Goal: Information Seeking & Learning: Learn about a topic

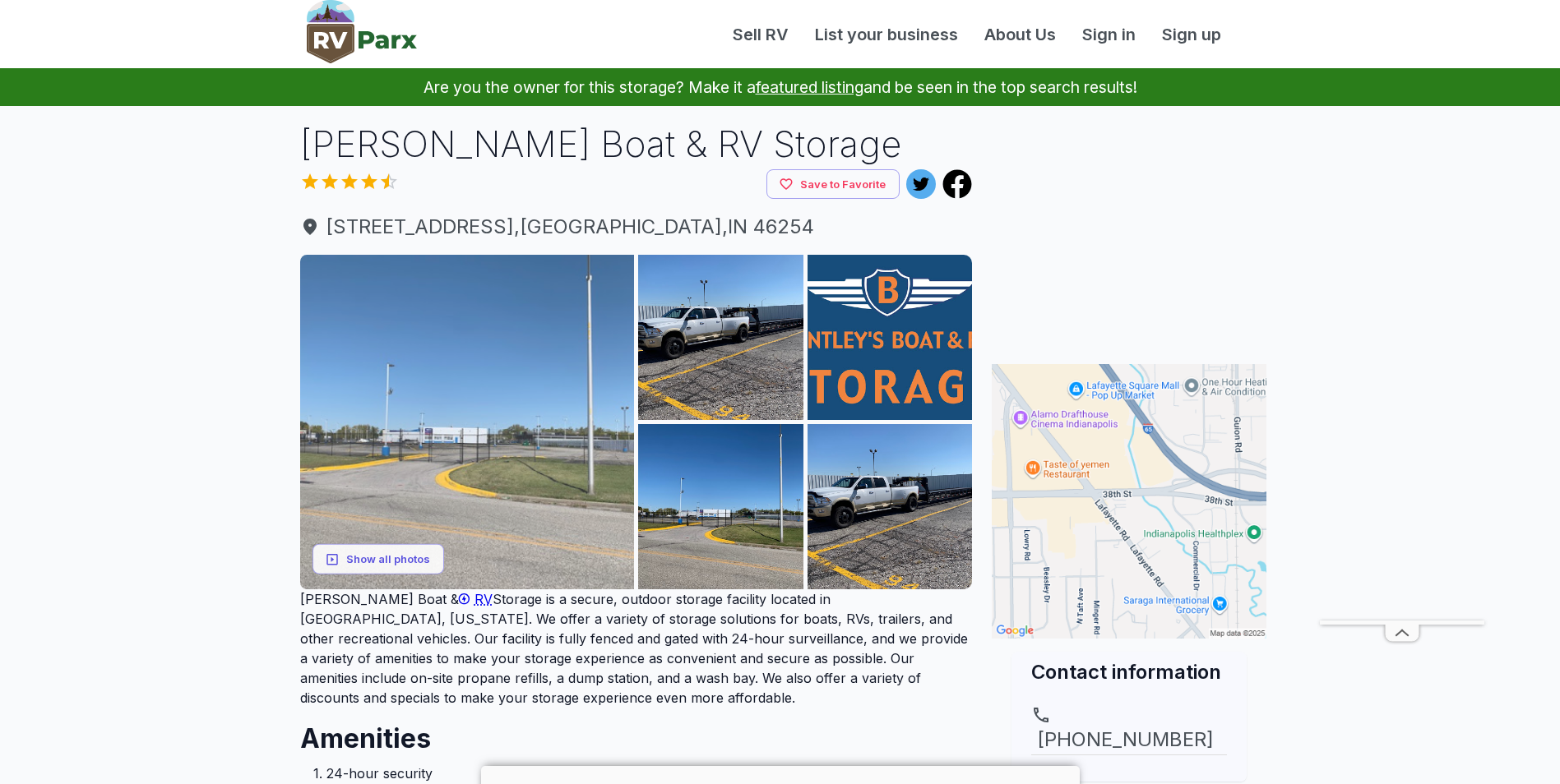
click at [437, 461] on img at bounding box center [467, 422] width 334 height 334
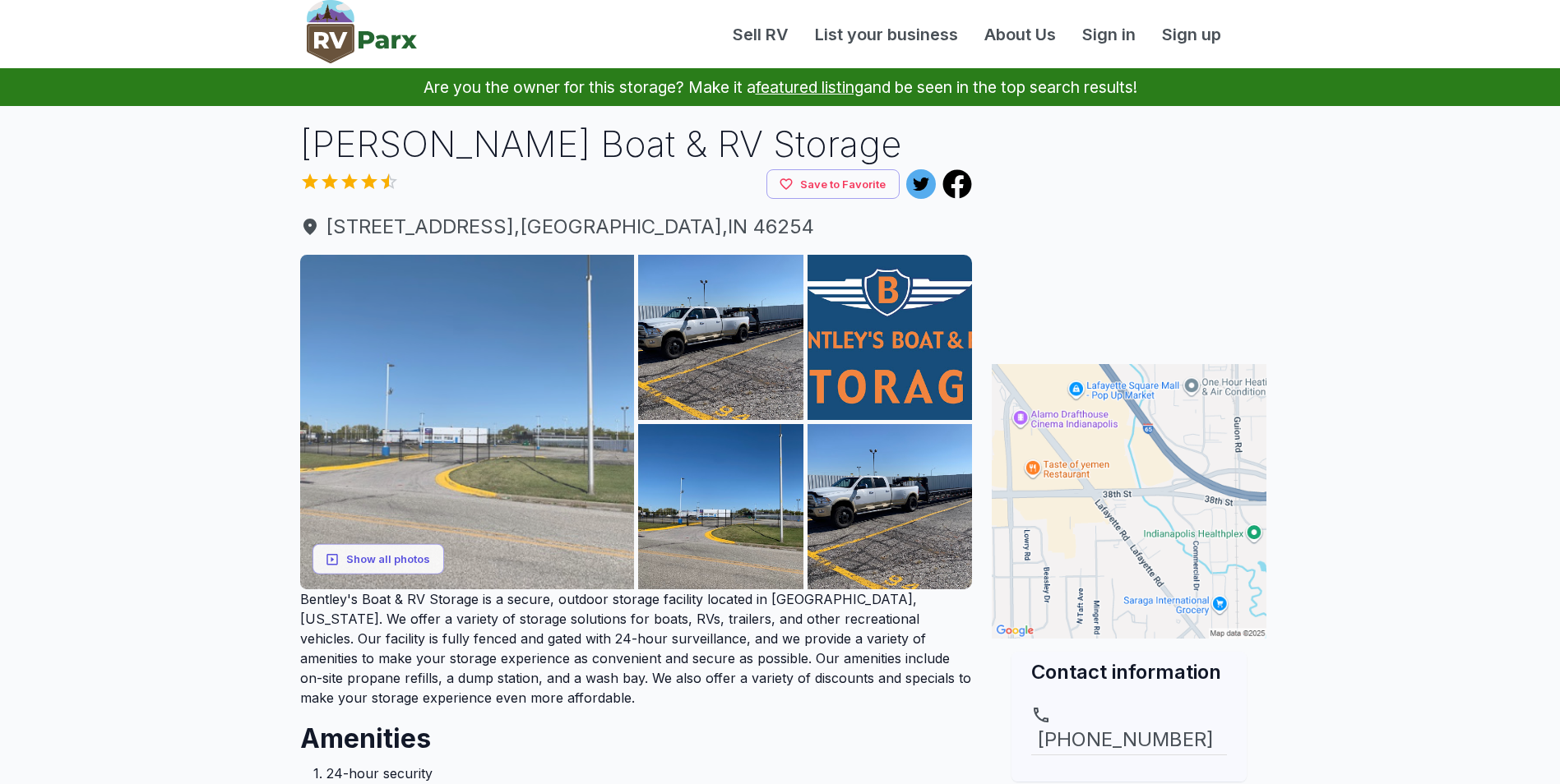
click at [536, 354] on img at bounding box center [467, 422] width 334 height 334
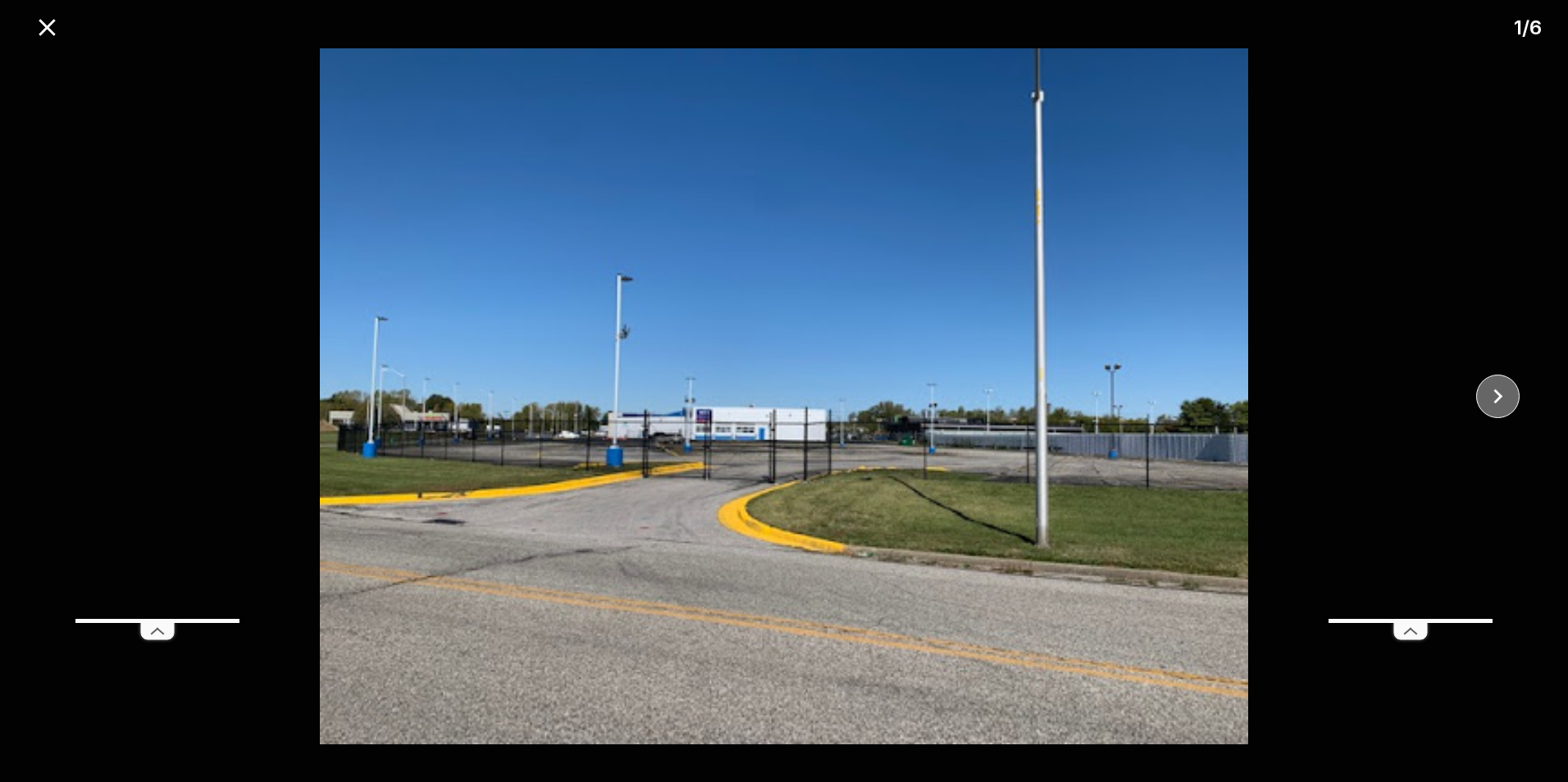
click at [1506, 394] on icon "close" at bounding box center [1498, 396] width 29 height 29
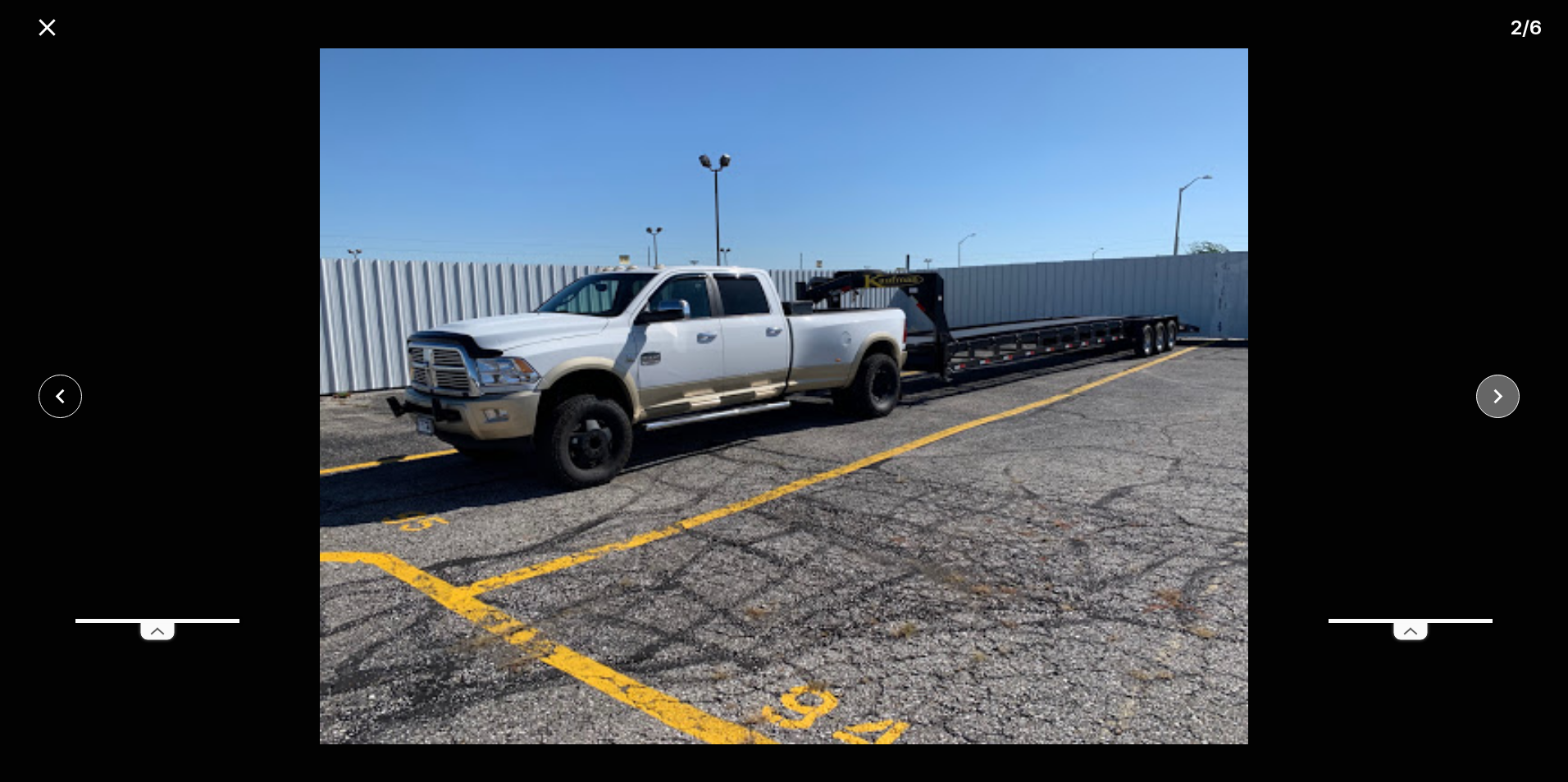
click at [1506, 394] on icon "close" at bounding box center [1498, 396] width 29 height 29
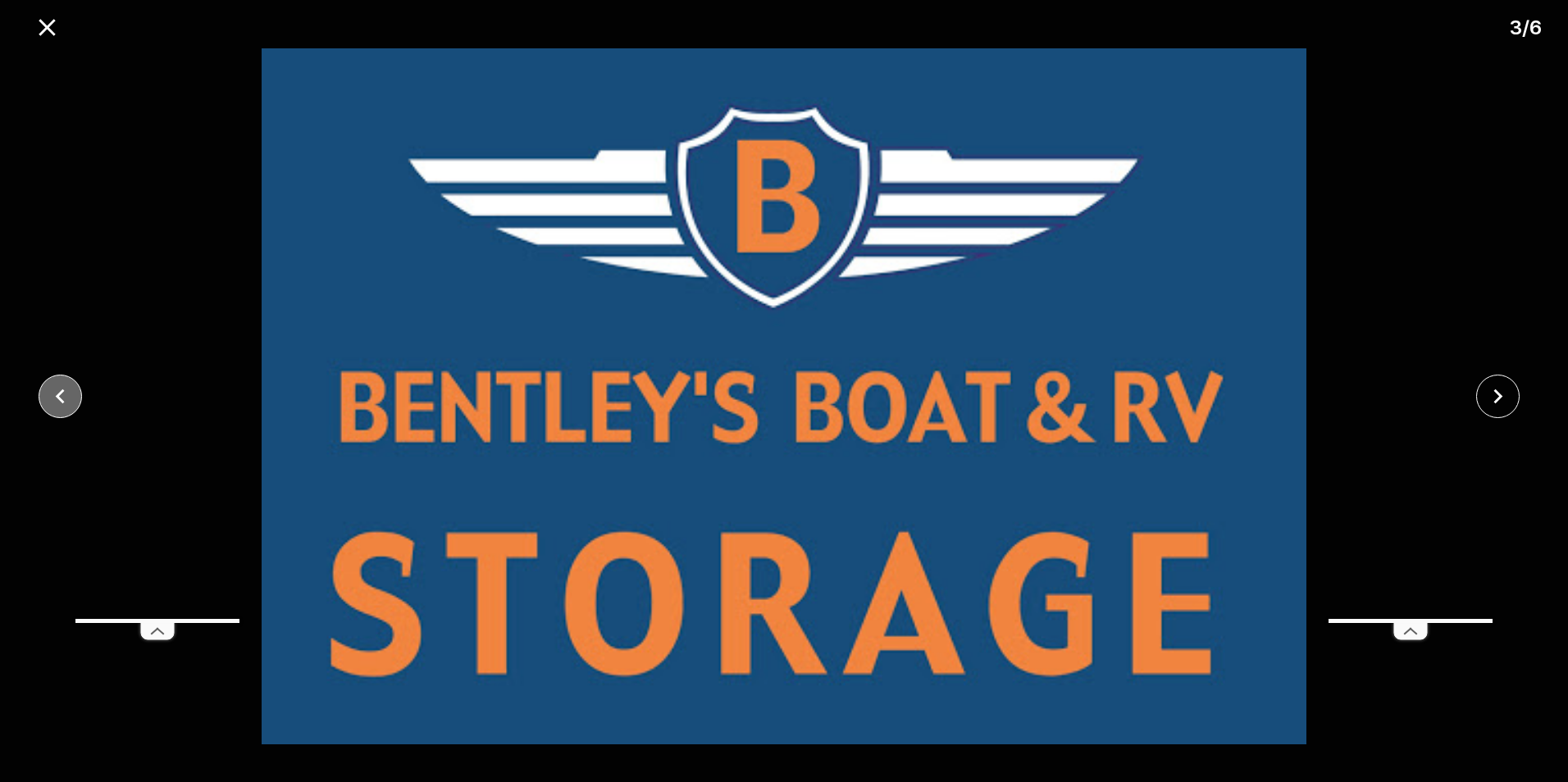
click at [50, 395] on icon "close" at bounding box center [61, 396] width 29 height 29
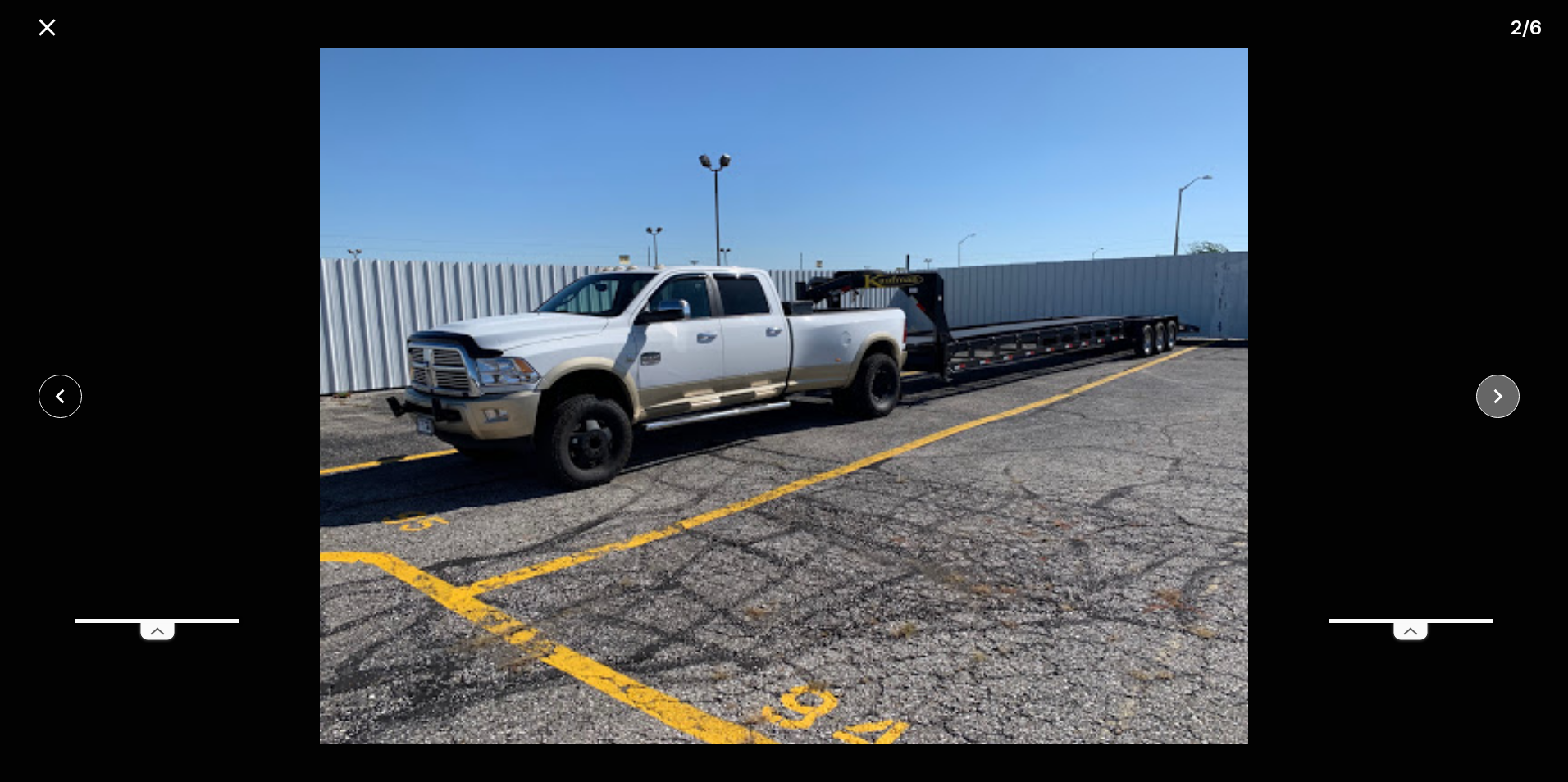
click at [1512, 391] on icon "close" at bounding box center [1498, 396] width 29 height 29
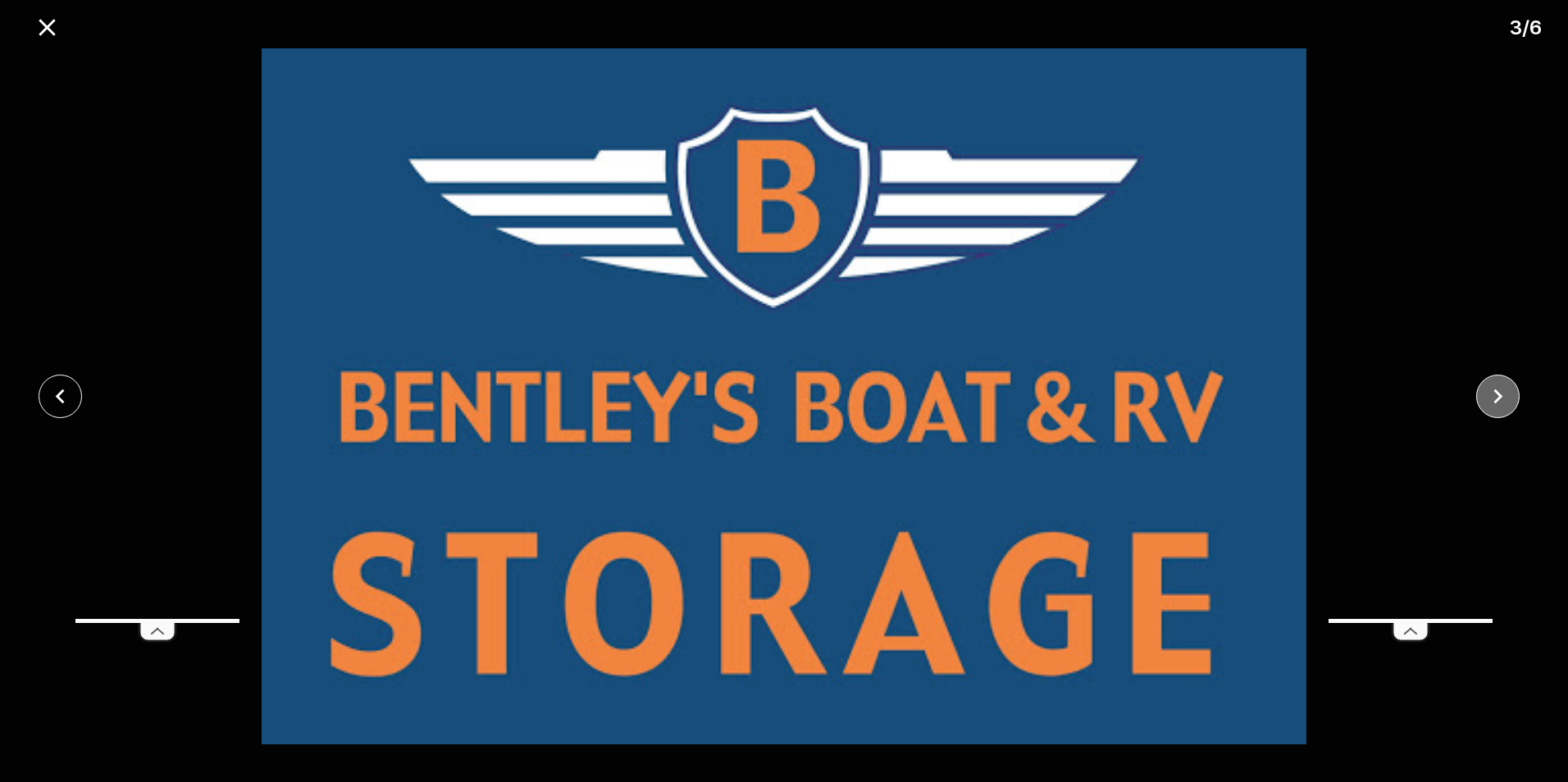
click at [1512, 391] on icon "close" at bounding box center [1498, 396] width 29 height 29
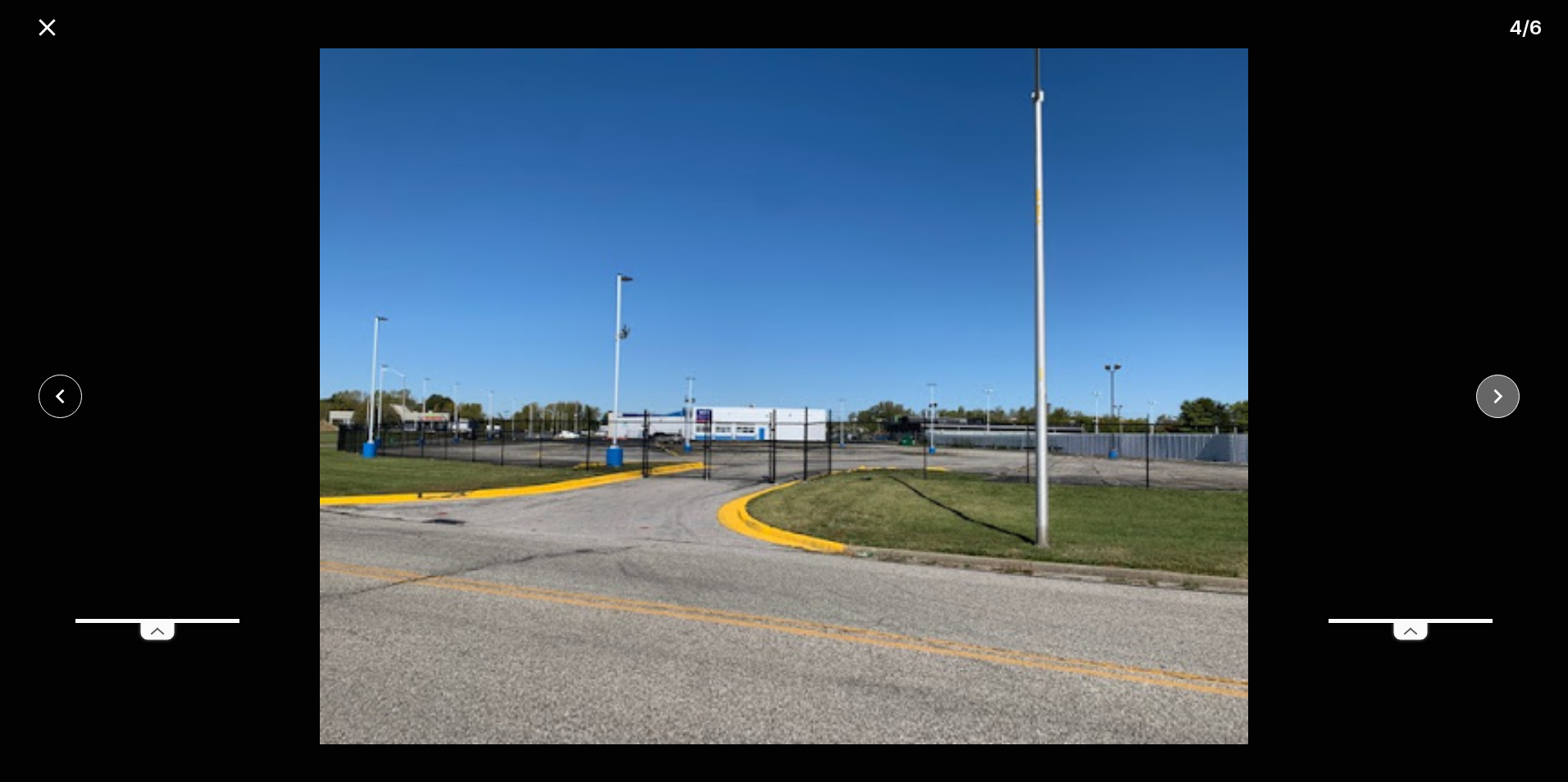
click at [1512, 391] on icon "close" at bounding box center [1498, 396] width 29 height 29
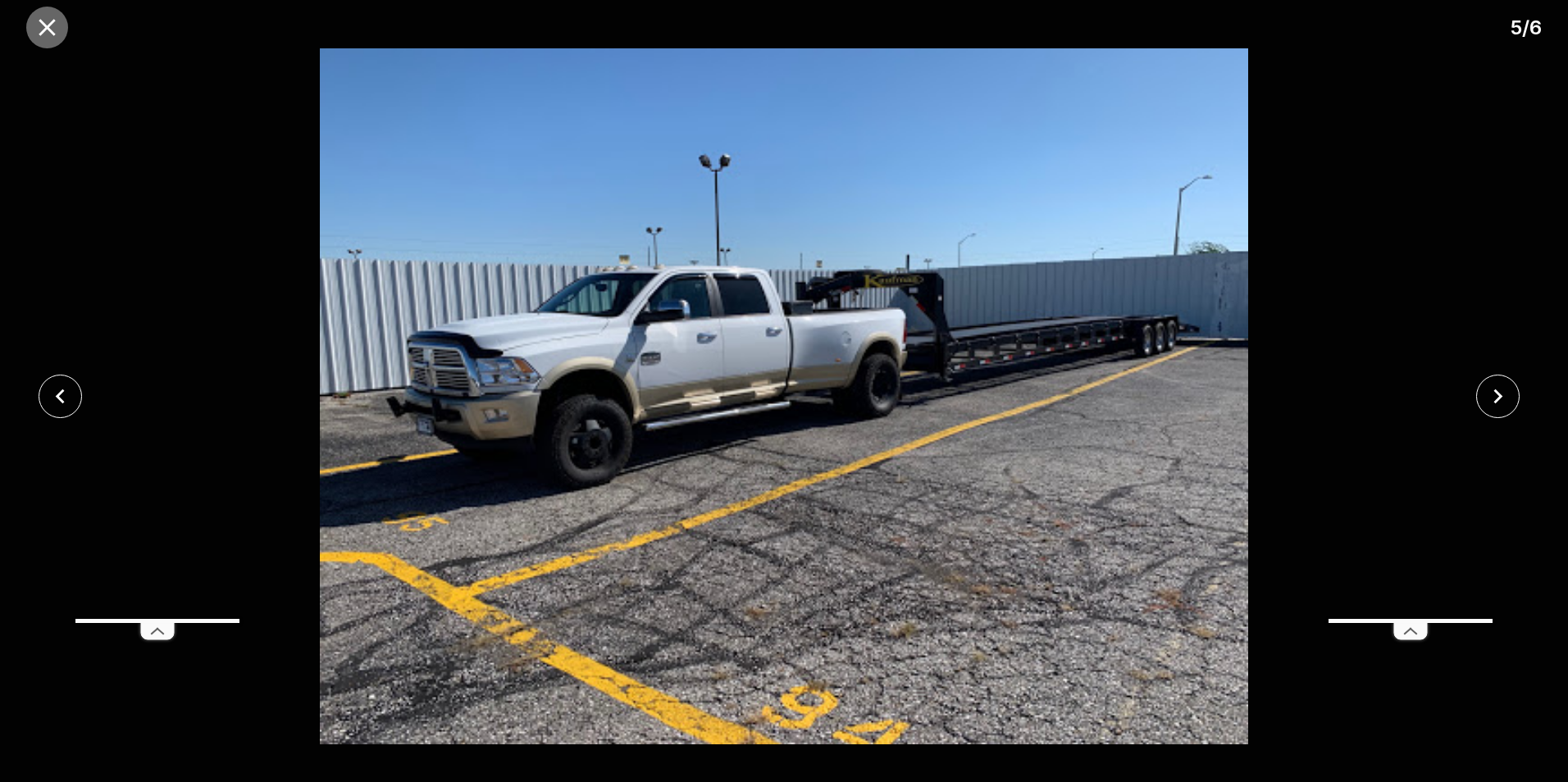
click at [46, 29] on icon "close" at bounding box center [47, 27] width 17 height 17
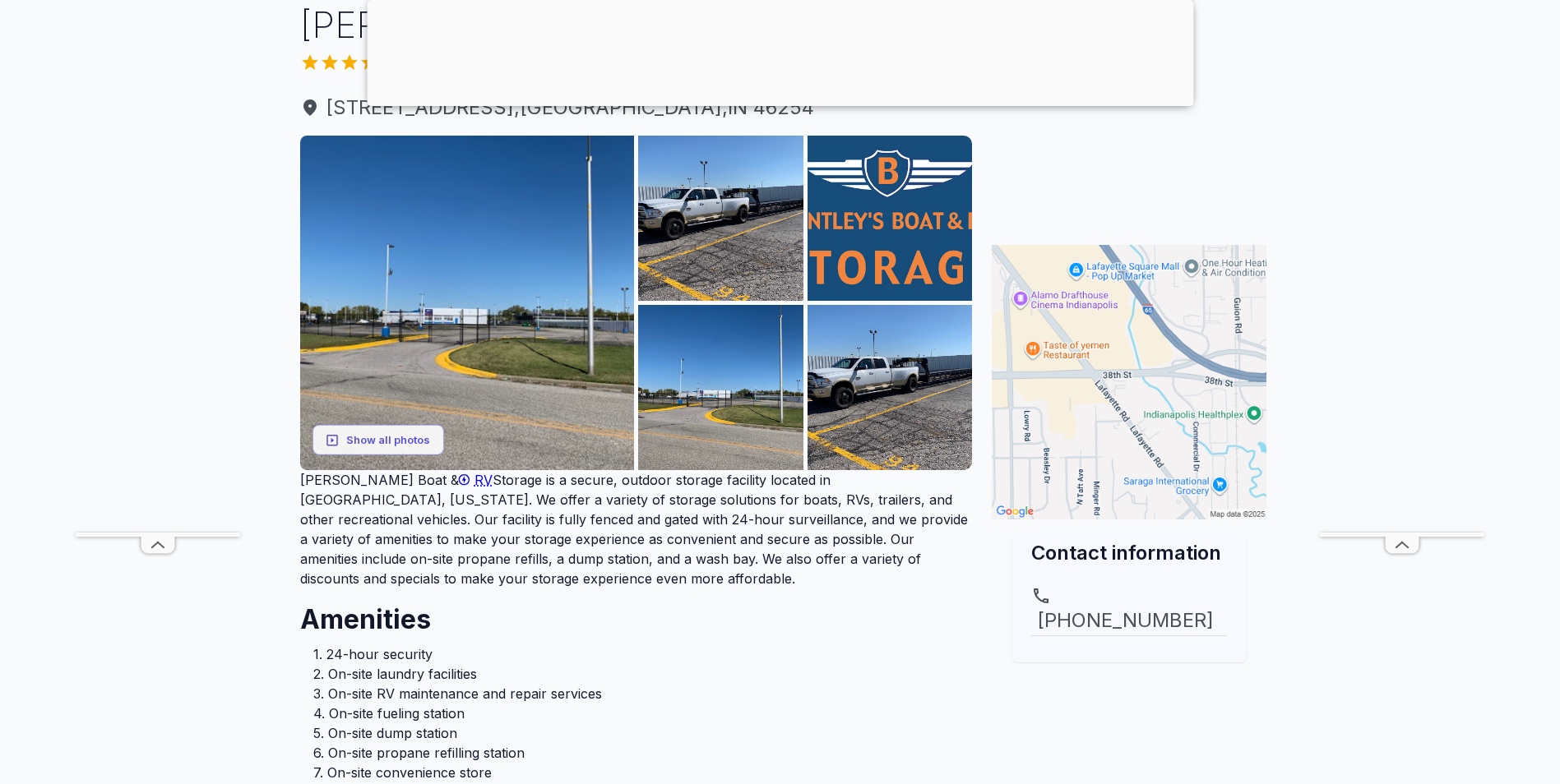
scroll to position [247, 0]
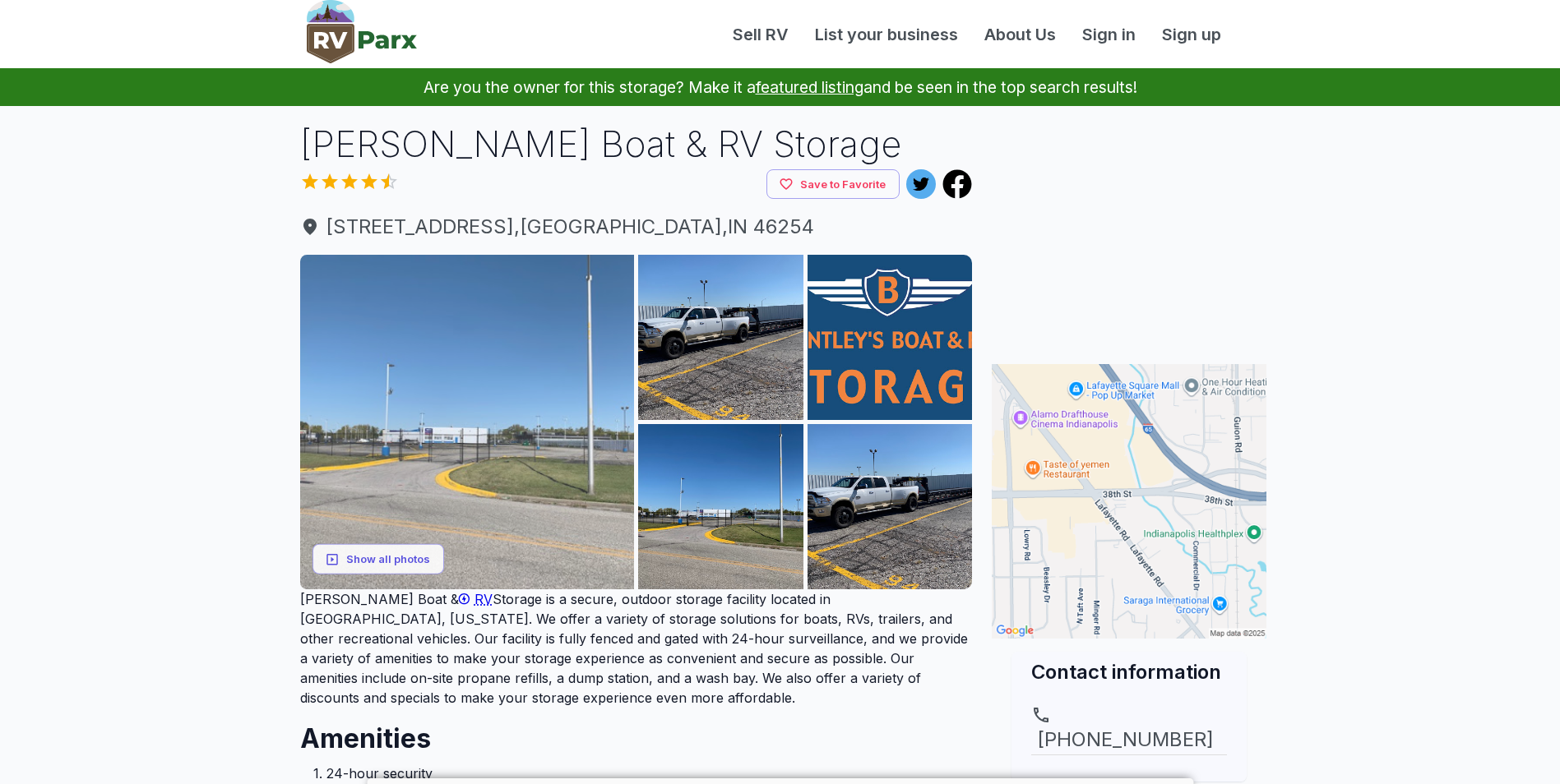
click at [515, 454] on img at bounding box center [467, 422] width 334 height 334
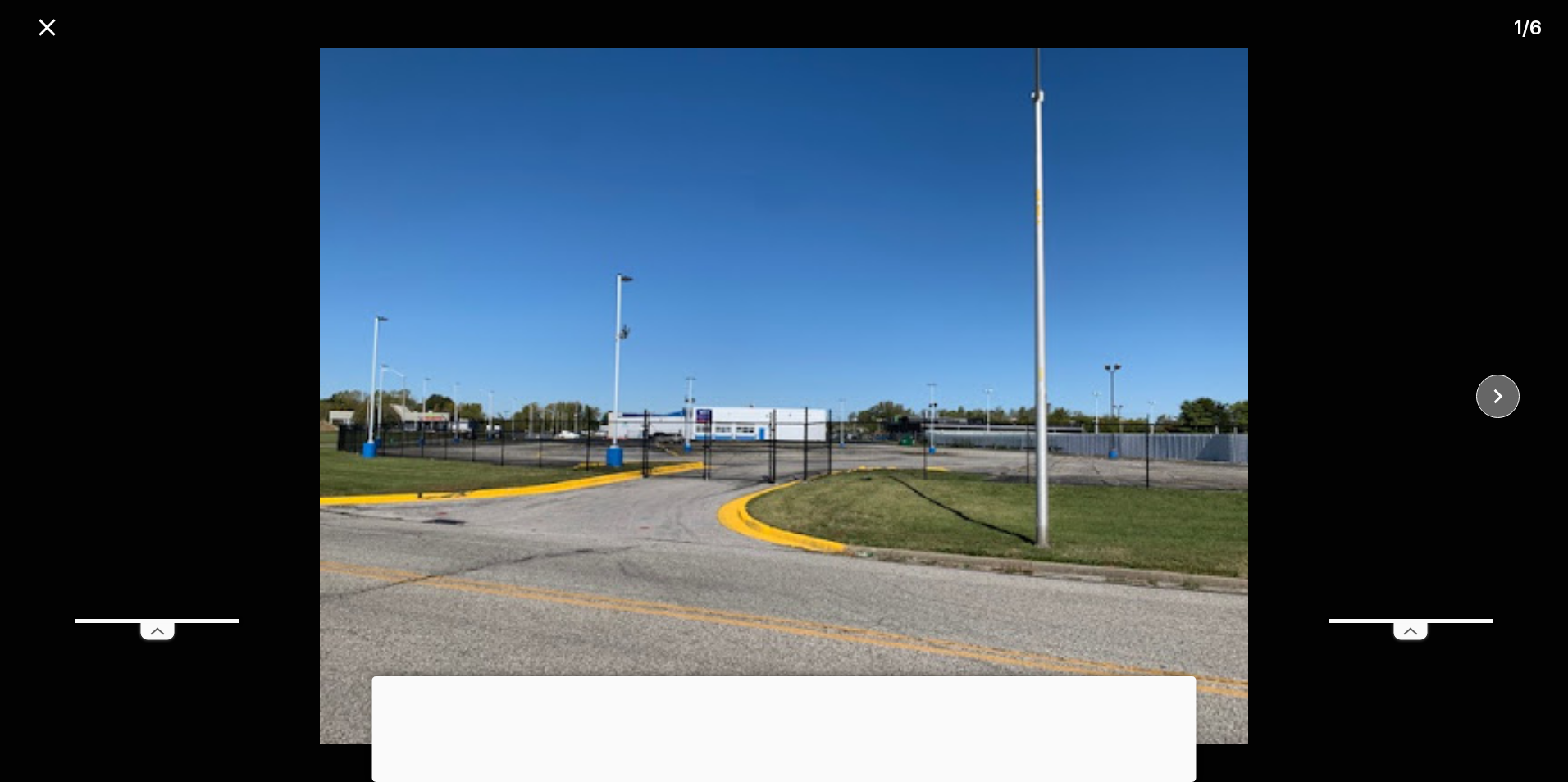
click at [1510, 395] on icon "close" at bounding box center [1498, 396] width 29 height 29
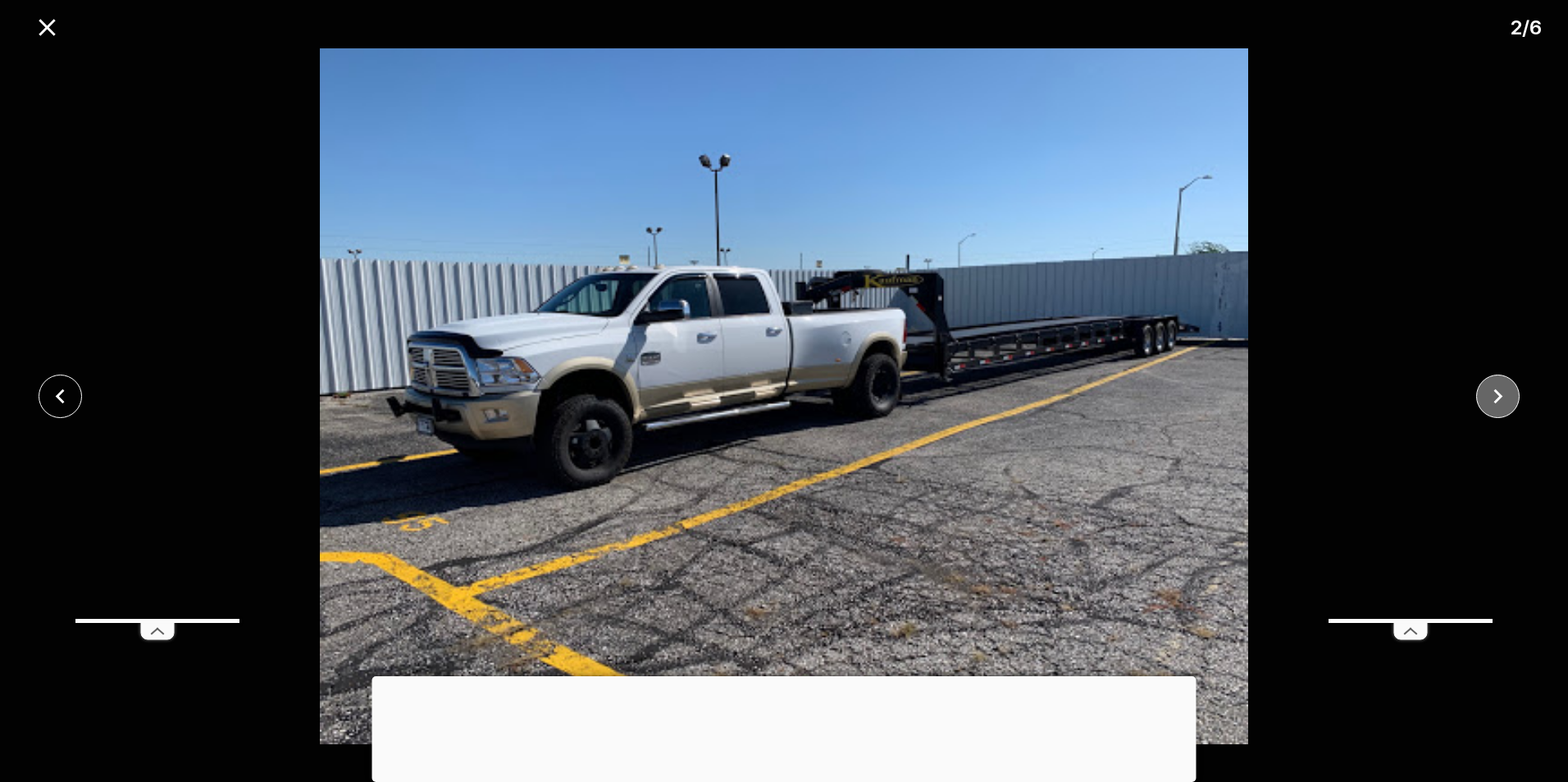
click at [1510, 395] on icon "close" at bounding box center [1498, 396] width 29 height 29
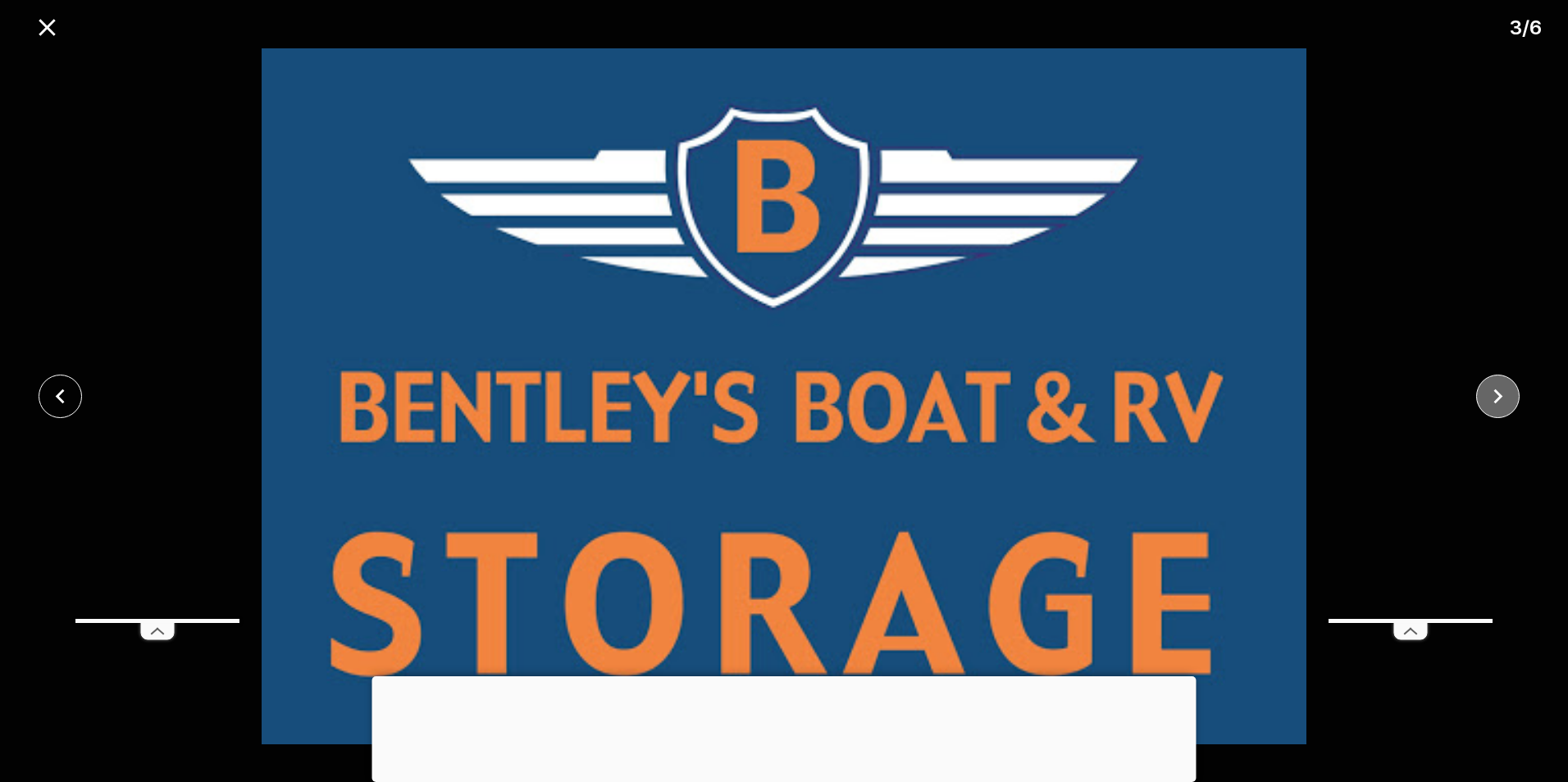
click at [1510, 395] on icon "close" at bounding box center [1498, 396] width 29 height 29
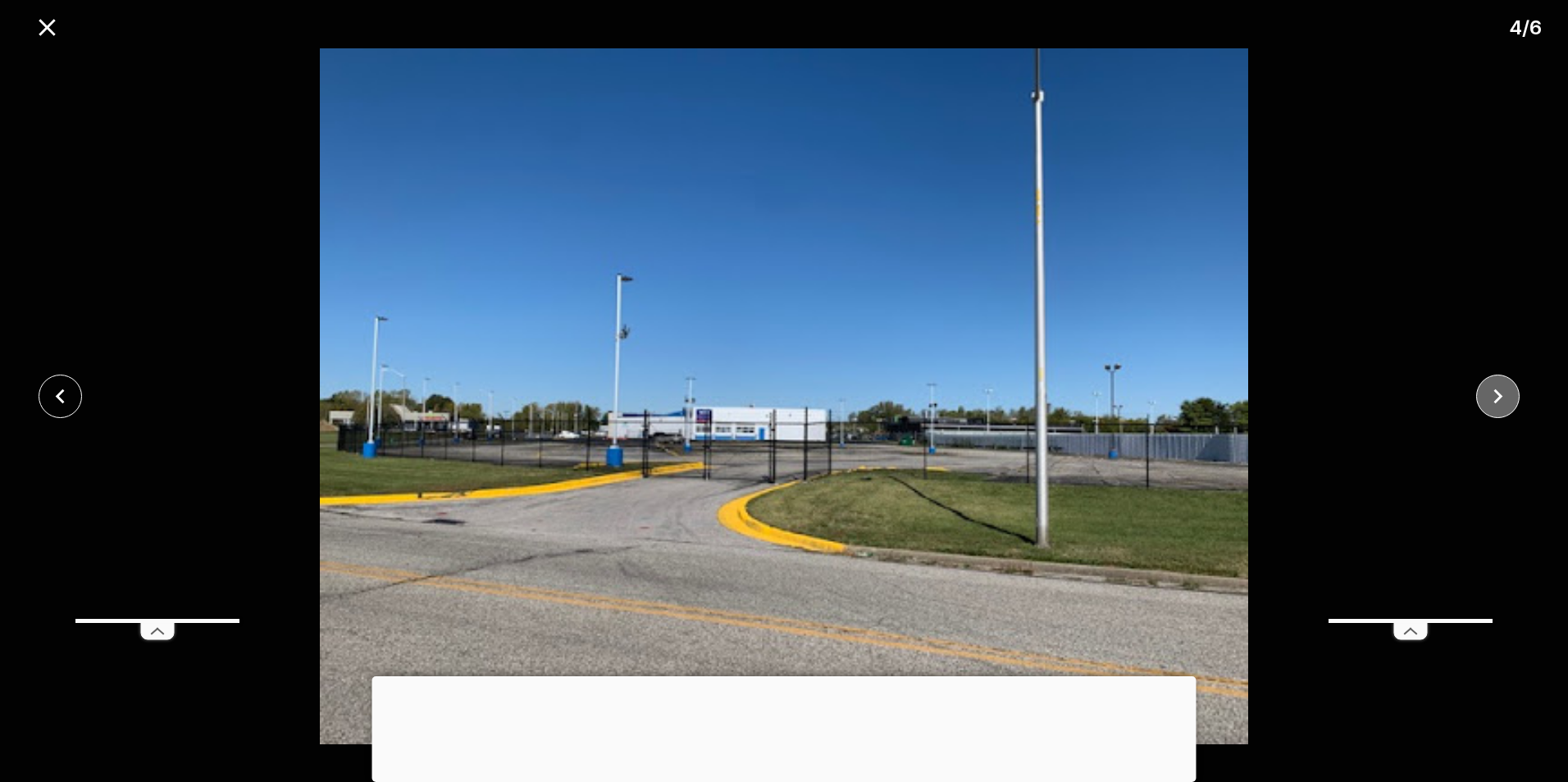
click at [1510, 395] on icon "close" at bounding box center [1498, 396] width 29 height 29
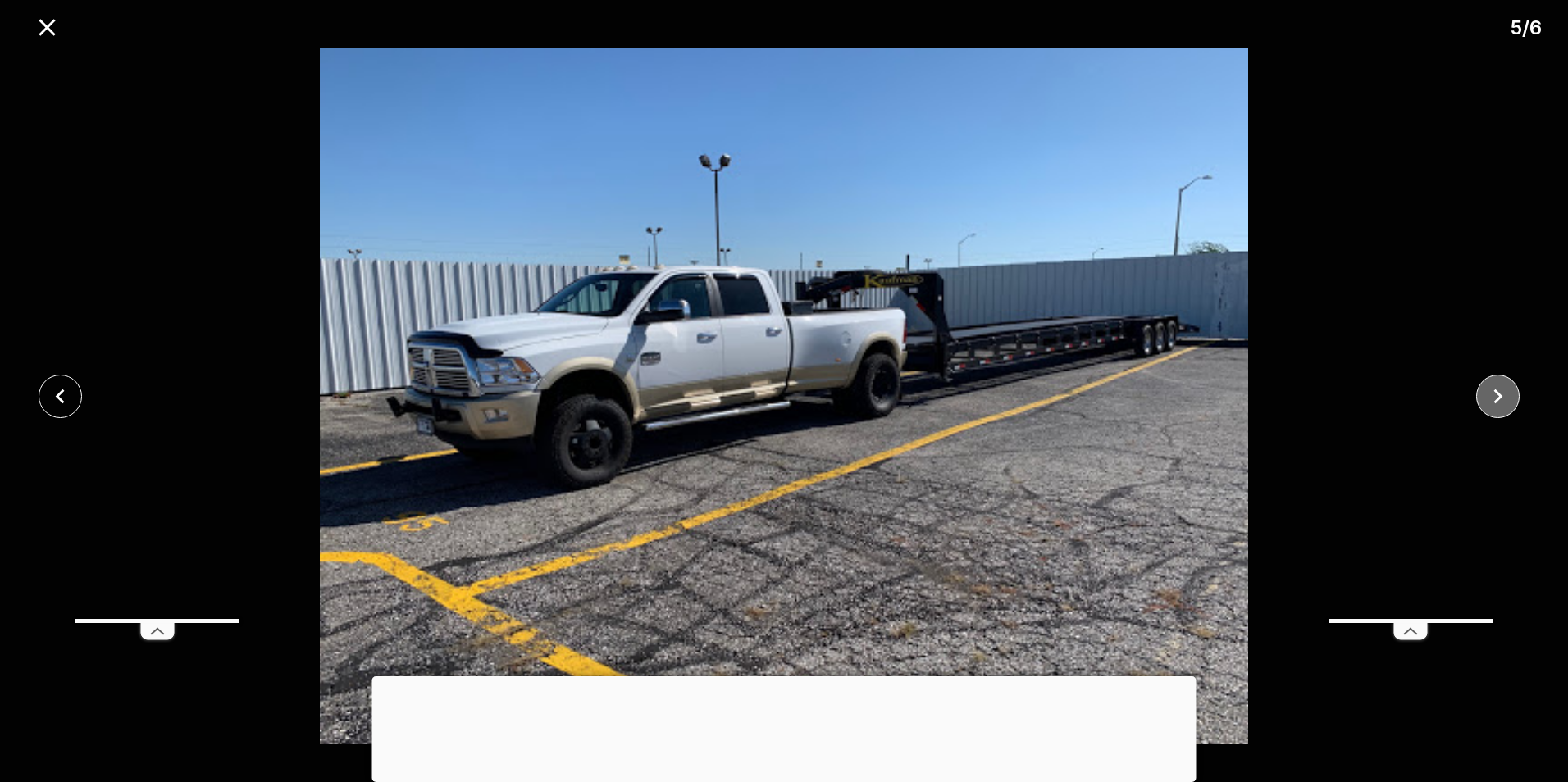
click at [1516, 402] on button "close" at bounding box center [1498, 396] width 44 height 44
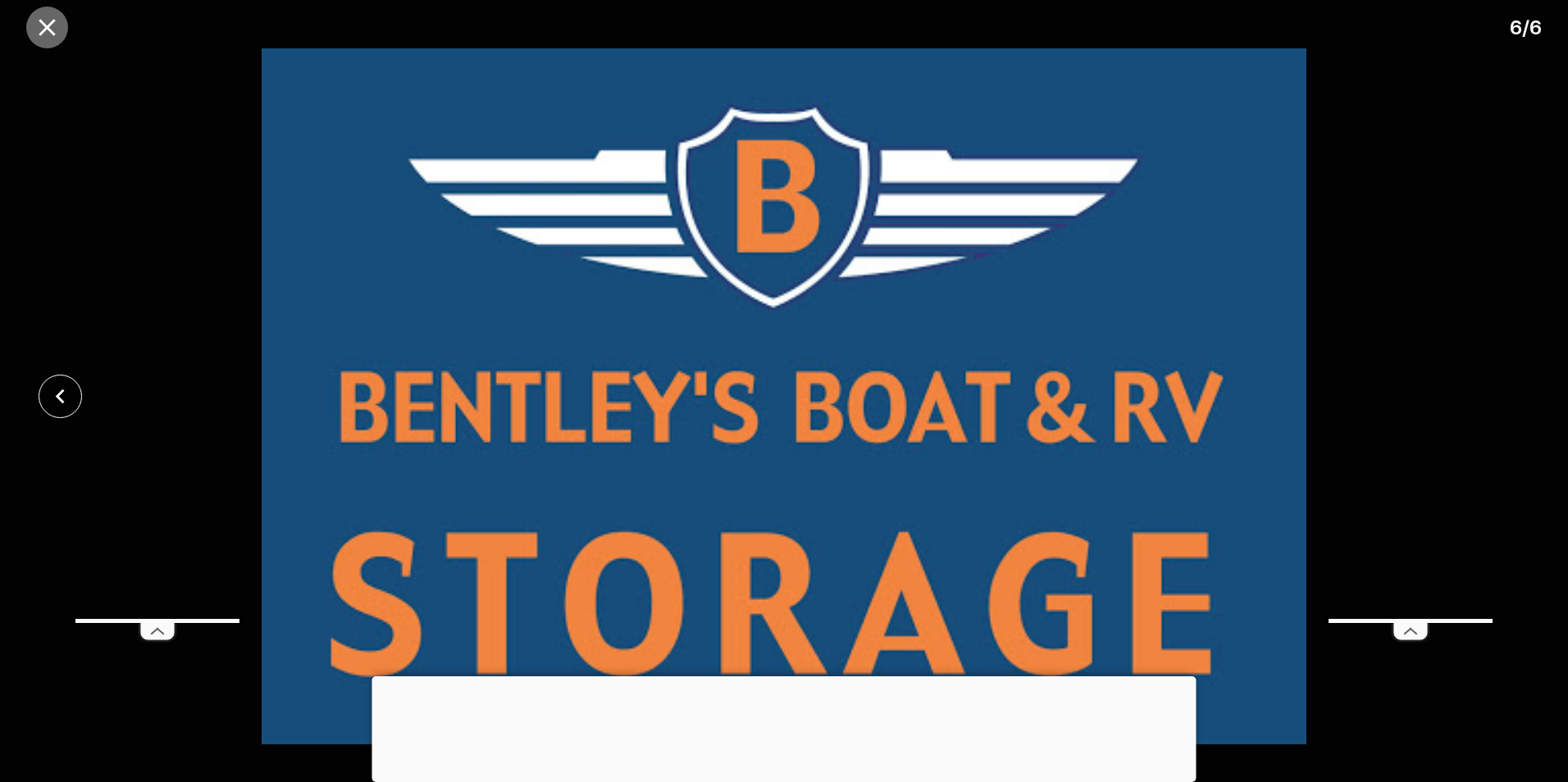
click at [32, 27] on button "close" at bounding box center [47, 28] width 42 height 42
